Goal: Information Seeking & Learning: Learn about a topic

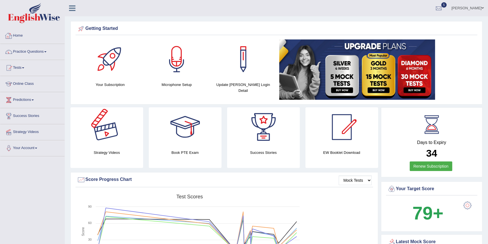
click at [43, 51] on link "Practice Questions" at bounding box center [32, 51] width 64 height 14
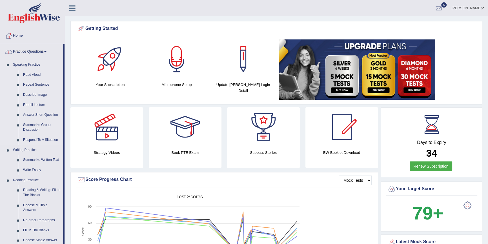
click at [33, 81] on link "Repeat Sentence" at bounding box center [42, 85] width 43 height 10
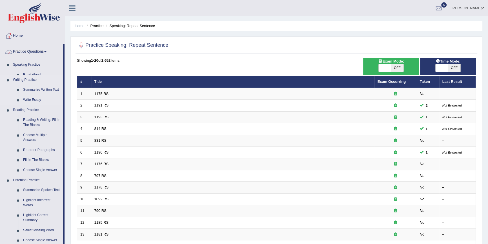
click at [29, 78] on link "Writing Practice" at bounding box center [36, 80] width 53 height 10
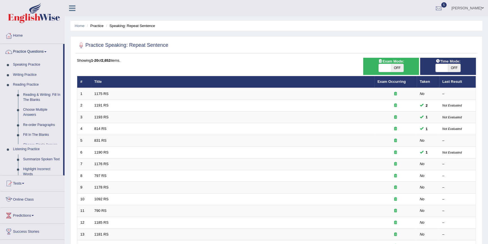
click at [32, 76] on link "Read Aloud" at bounding box center [42, 75] width 43 height 10
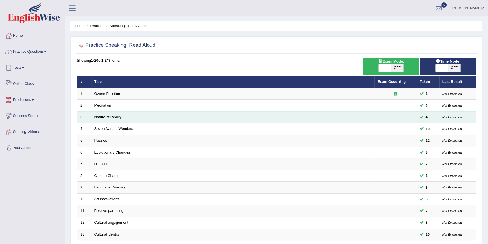
click at [108, 116] on link "Nature of Reality" at bounding box center [107, 117] width 27 height 4
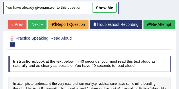
scroll to position [49, 0]
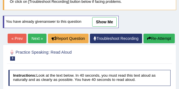
click at [40, 39] on link "Next »" at bounding box center [37, 39] width 19 height 10
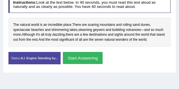
click at [91, 59] on button "Start Answering" at bounding box center [83, 58] width 40 height 12
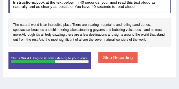
click at [113, 57] on button "Stop Recording" at bounding box center [117, 57] width 39 height 11
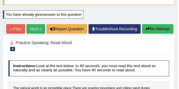
scroll to position [33, 0]
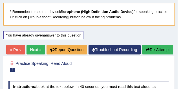
click at [152, 48] on button "Re-Attempt" at bounding box center [157, 50] width 31 height 10
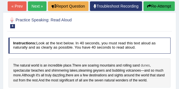
scroll to position [99, 0]
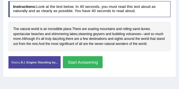
click at [89, 64] on button "Start Answering" at bounding box center [83, 62] width 40 height 12
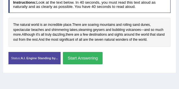
scroll to position [114, 0]
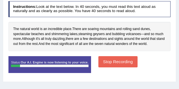
click at [116, 62] on button "Stop Recording" at bounding box center [117, 61] width 39 height 11
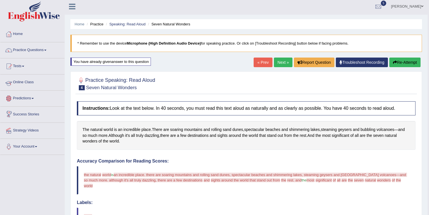
scroll to position [0, 0]
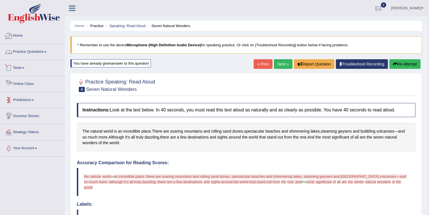
click at [46, 54] on link "Practice Questions" at bounding box center [32, 51] width 64 height 14
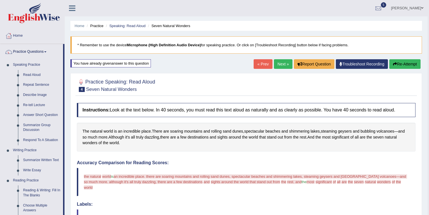
click at [52, 52] on link "Practice Questions" at bounding box center [31, 51] width 63 height 14
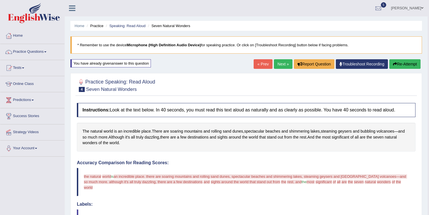
click at [52, 51] on link "Practice Questions" at bounding box center [32, 51] width 64 height 14
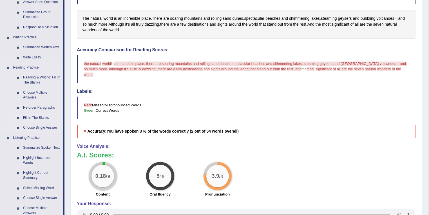
scroll to position [90, 0]
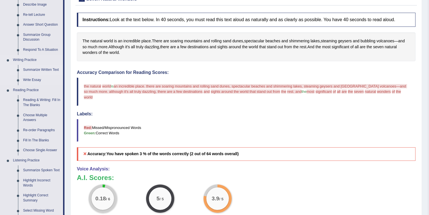
click at [38, 69] on link "Summarize Written Text" at bounding box center [42, 70] width 43 height 10
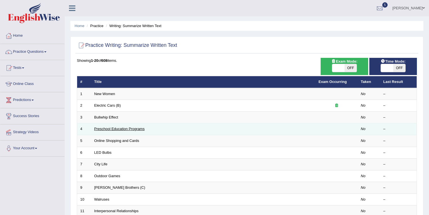
click at [118, 127] on link "Preschool Education Programs" at bounding box center [119, 129] width 50 height 4
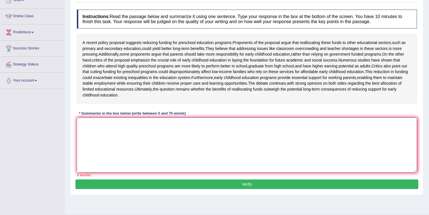
click at [144, 133] on textarea at bounding box center [247, 145] width 340 height 55
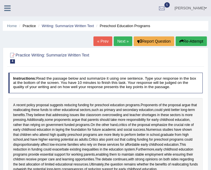
type textarea "Furthermore, early childhood education programs provide essential"
